Goal: Task Accomplishment & Management: Manage account settings

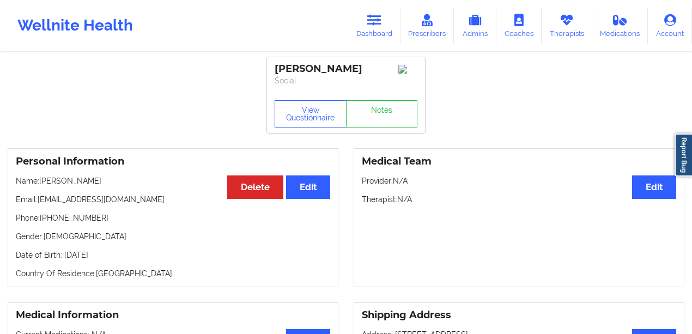
click at [362, 26] on link "Dashboard" at bounding box center [374, 26] width 52 height 36
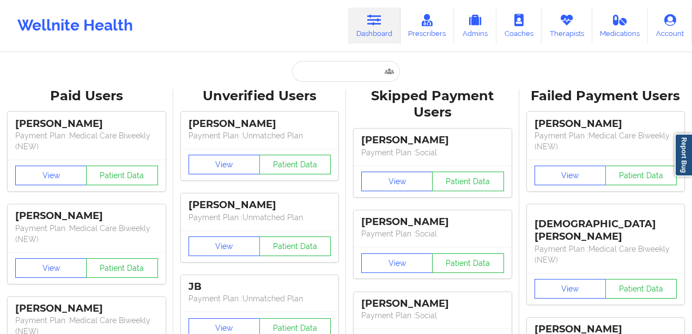
click at [328, 64] on input "text" at bounding box center [346, 71] width 108 height 21
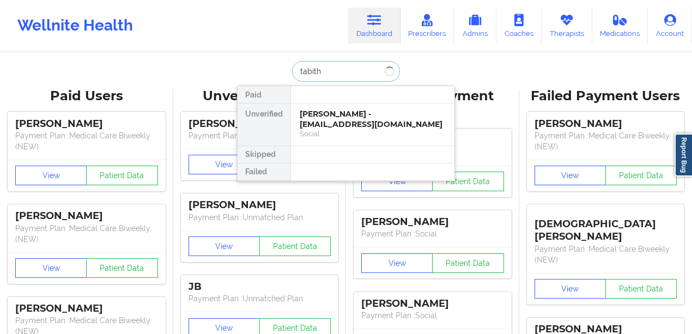
type input "[PERSON_NAME]"
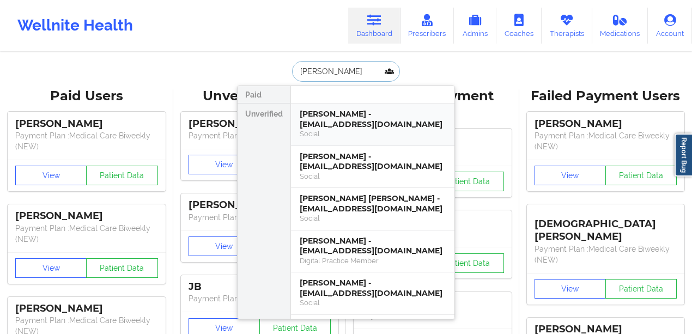
click at [367, 112] on div "[PERSON_NAME] - [EMAIL_ADDRESS][DOMAIN_NAME]" at bounding box center [373, 119] width 146 height 20
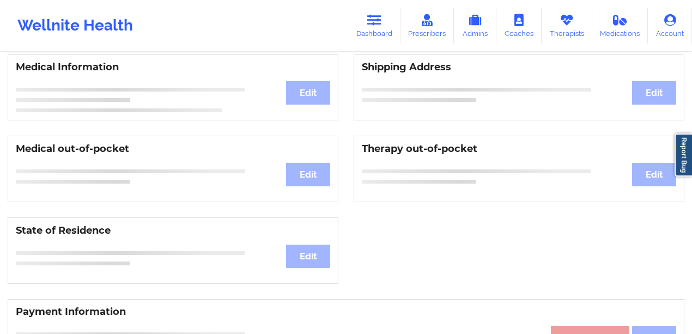
scroll to position [237, 0]
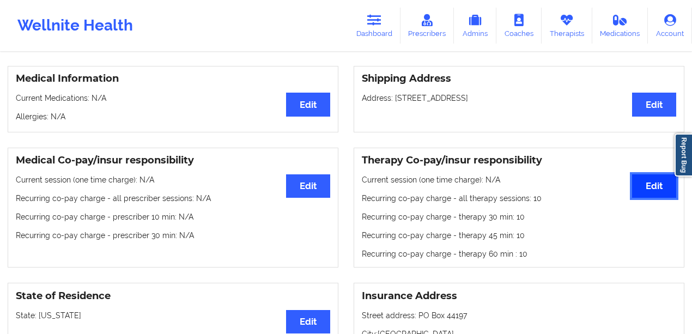
click at [633, 186] on button "Edit" at bounding box center [654, 185] width 44 height 23
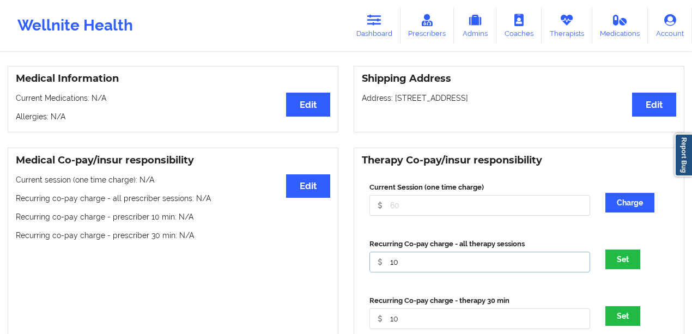
click at [433, 269] on input "10" at bounding box center [480, 262] width 221 height 21
type input "1"
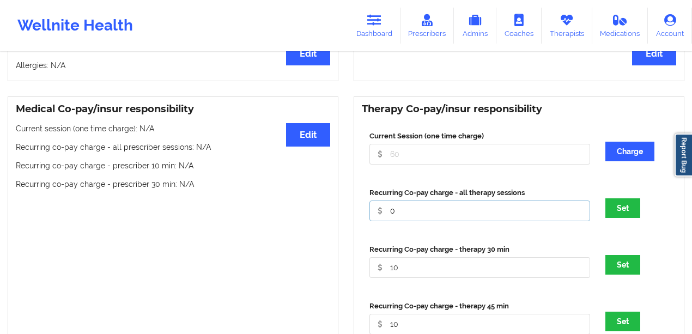
scroll to position [310, 0]
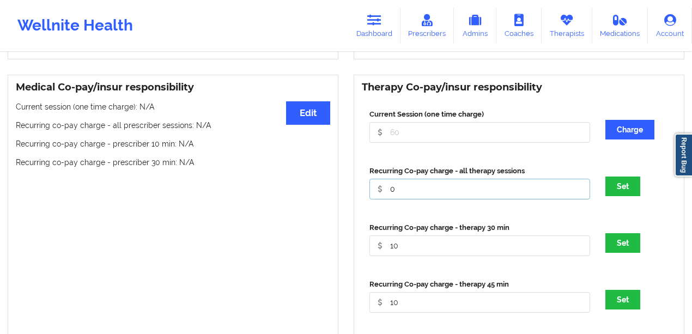
type input "0"
click at [471, 251] on input "10" at bounding box center [480, 246] width 221 height 21
type input "1"
type input "0"
click at [450, 294] on input "10" at bounding box center [480, 302] width 221 height 21
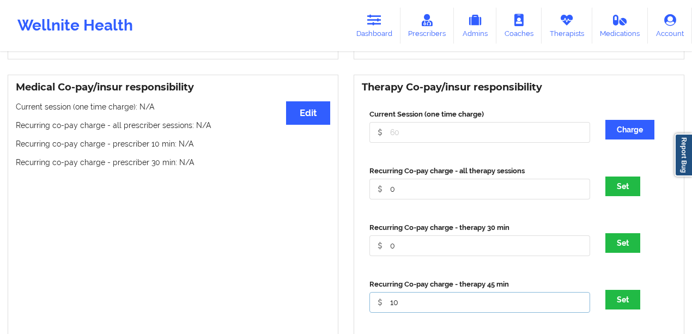
type input "1"
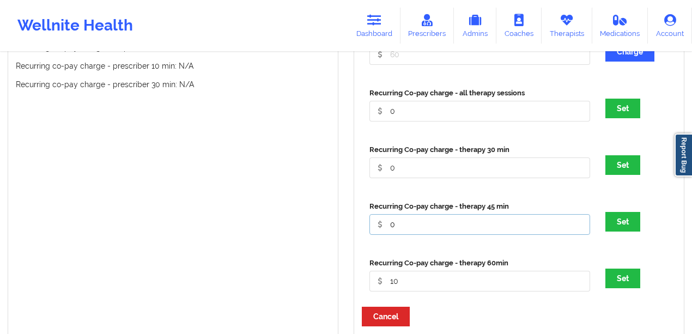
scroll to position [419, 0]
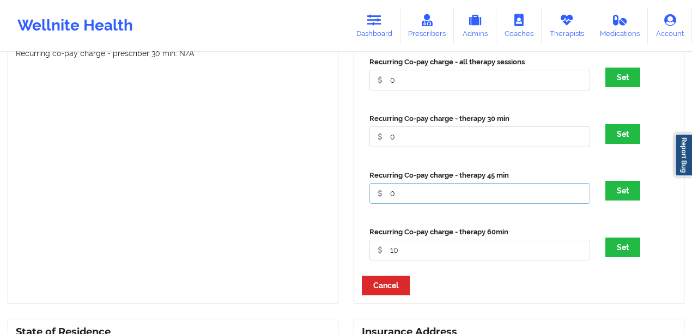
type input "0"
click at [444, 247] on input "10" at bounding box center [480, 250] width 221 height 21
type input "1"
type input "0"
click at [601, 252] on div "Set" at bounding box center [637, 248] width 79 height 20
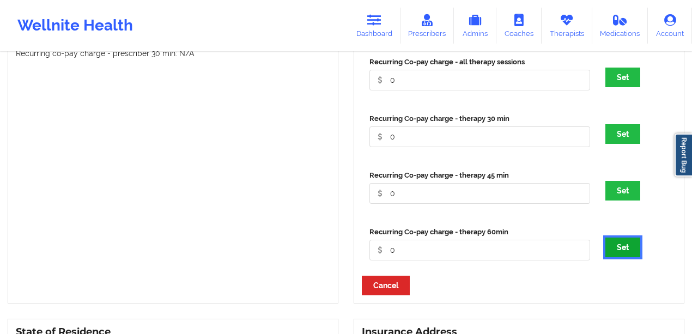
click at [608, 247] on button "Set" at bounding box center [623, 248] width 35 height 20
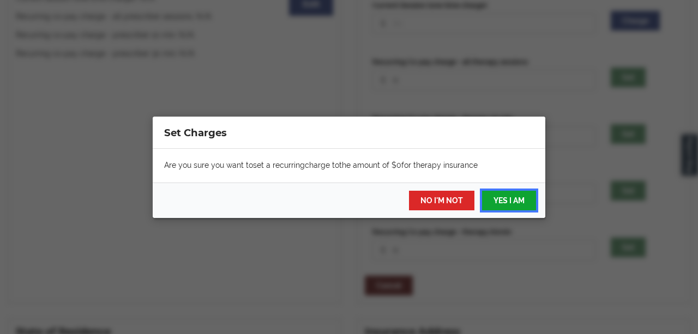
drag, startPoint x: 508, startPoint y: 207, endPoint x: 585, endPoint y: 208, distance: 76.9
click at [508, 207] on button "YES I AM" at bounding box center [509, 201] width 54 height 20
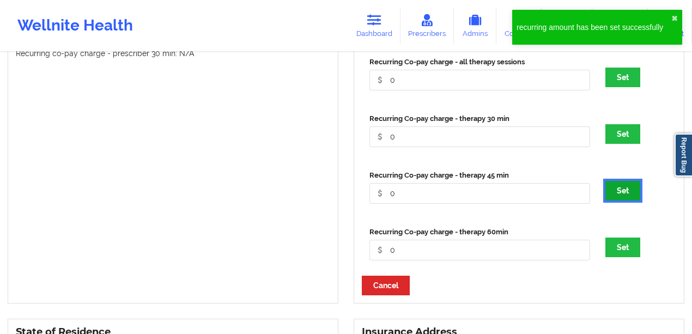
click at [632, 189] on button "Set" at bounding box center [623, 191] width 35 height 20
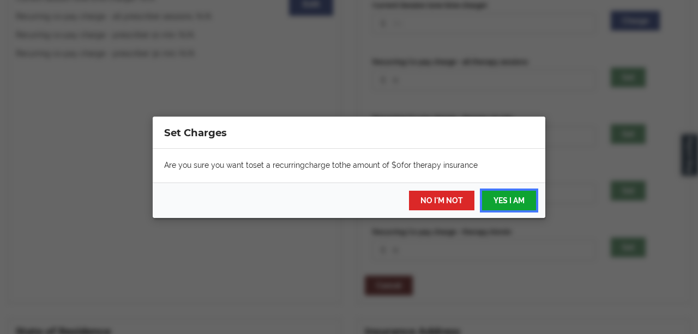
click at [508, 200] on button "YES I AM" at bounding box center [509, 201] width 54 height 20
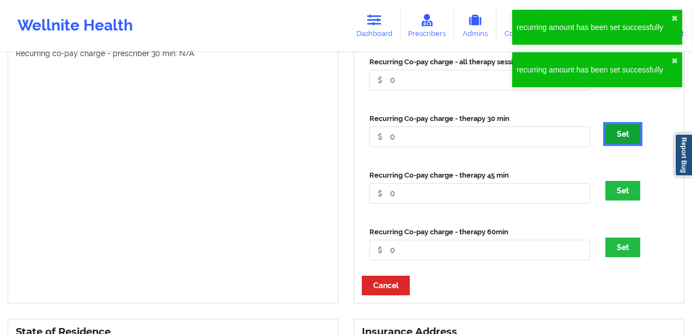
click at [620, 141] on button "Set" at bounding box center [623, 134] width 35 height 20
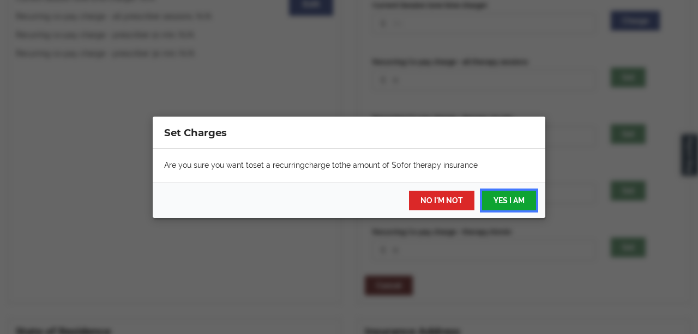
click at [521, 201] on button "YES I AM" at bounding box center [509, 201] width 54 height 20
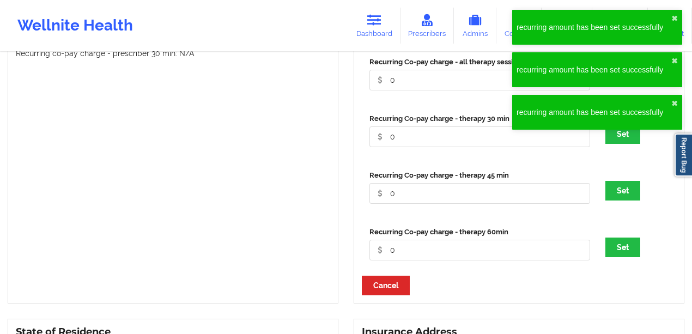
click at [627, 79] on div "recurring amount has been set successfully ✖︎" at bounding box center [597, 69] width 170 height 35
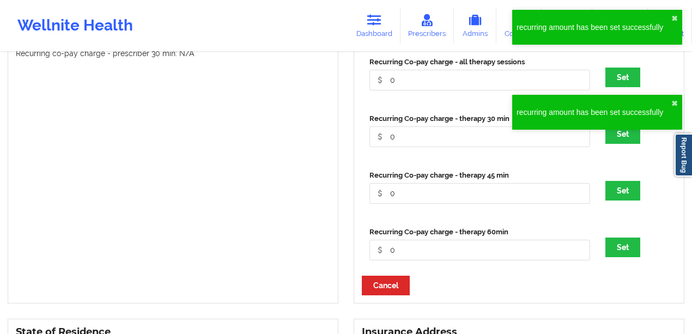
click at [633, 81] on div "recurring amount has been set successfully ✖︎ recurring amount has been set suc…" at bounding box center [597, 74] width 174 height 132
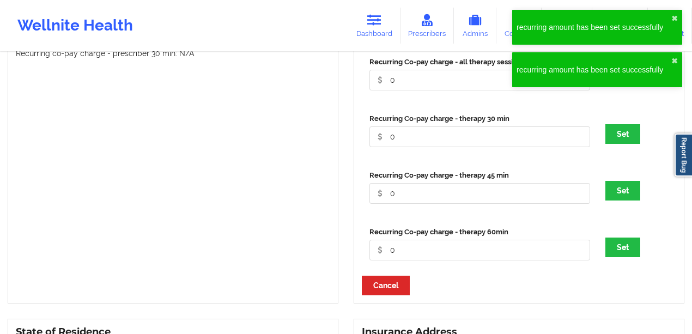
click at [631, 82] on div "recurring amount has been set successfully ✖︎" at bounding box center [597, 69] width 170 height 35
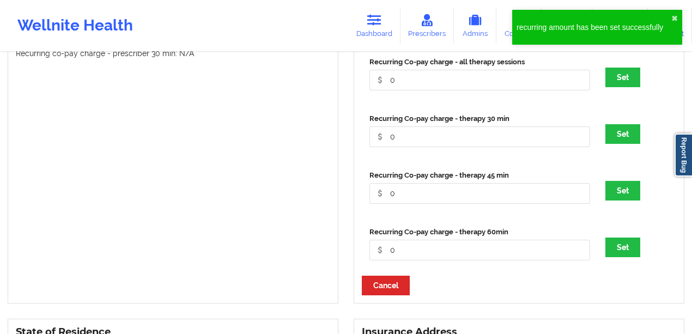
click at [627, 84] on div "recurring amount has been set successfully ✖︎ recurring amount has been set suc…" at bounding box center [597, 52] width 174 height 89
click at [630, 81] on div "recurring amount has been set successfully ✖︎ recurring amount has been set suc…" at bounding box center [346, 259] width 692 height 1356
click at [630, 81] on button "Set" at bounding box center [623, 78] width 35 height 20
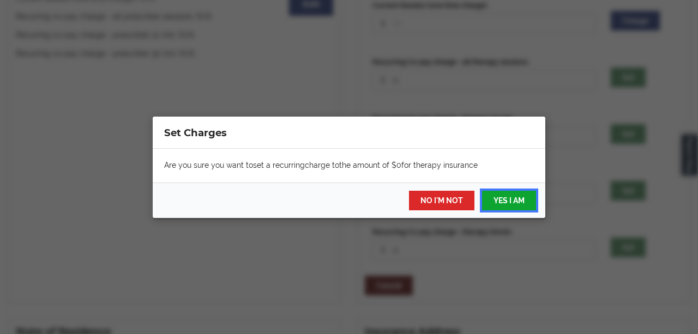
click at [522, 207] on button "YES I AM" at bounding box center [509, 201] width 54 height 20
